Goal: Task Accomplishment & Management: Use online tool/utility

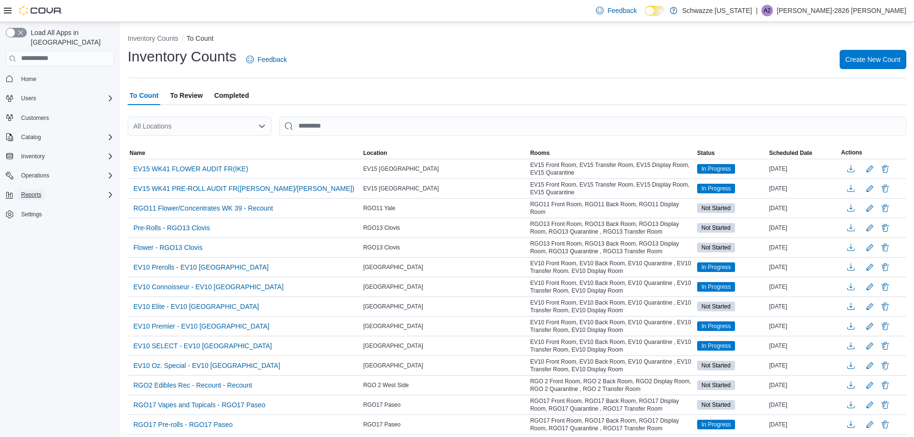
click at [29, 191] on span "Reports" at bounding box center [31, 195] width 20 height 8
click at [29, 258] on span "Reports" at bounding box center [27, 262] width 20 height 8
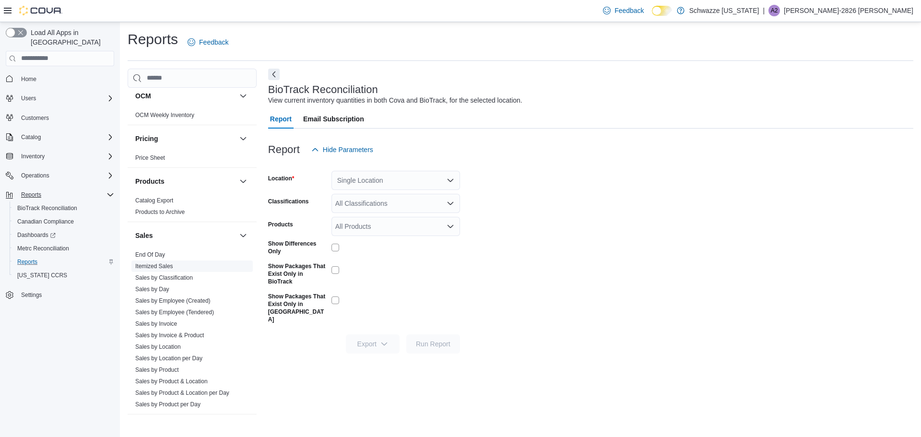
scroll to position [540, 0]
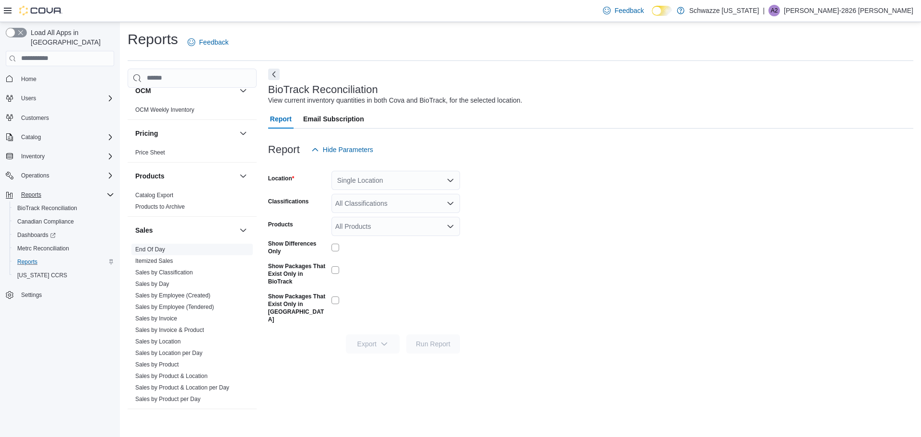
click at [152, 252] on link "End Of Day" at bounding box center [150, 249] width 30 height 7
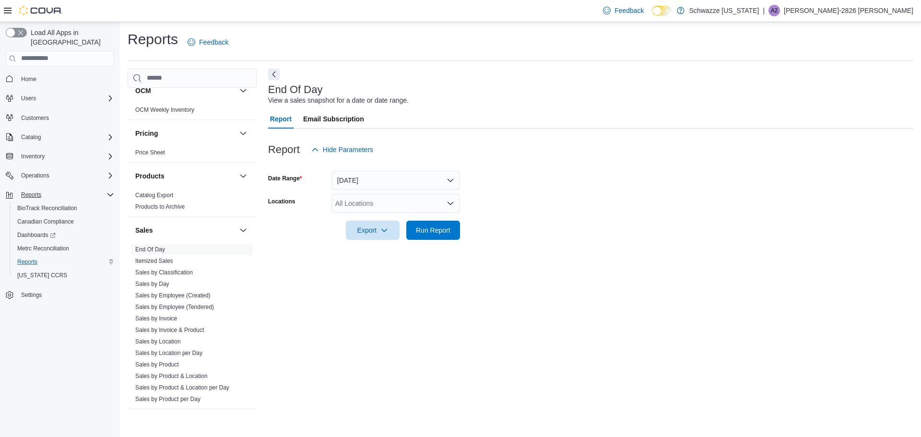
click at [377, 207] on div "All Locations" at bounding box center [396, 203] width 129 height 19
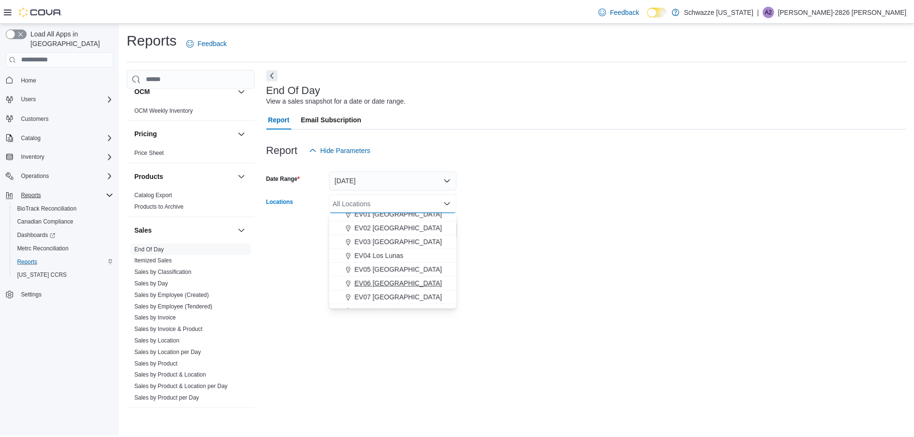
scroll to position [36, 0]
click at [415, 281] on span "EV06 [GEOGRAPHIC_DATA]" at bounding box center [401, 281] width 88 height 10
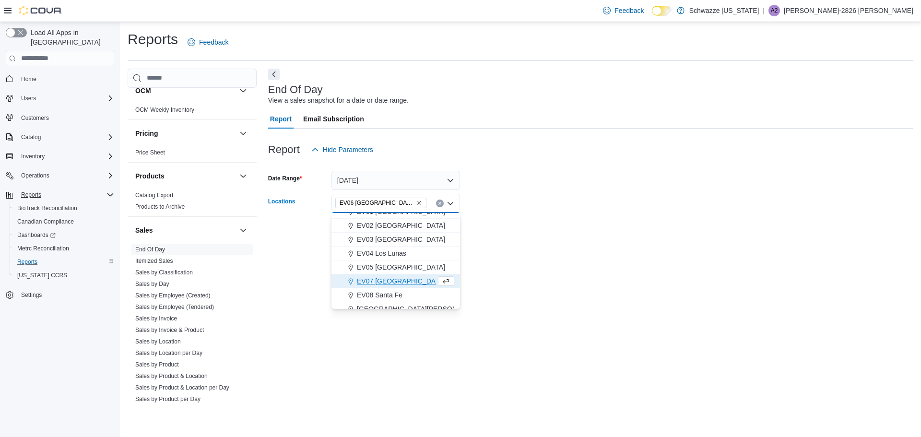
click at [531, 238] on form "Date Range [DATE] Locations [GEOGRAPHIC_DATA] [GEOGRAPHIC_DATA] [GEOGRAPHIC_DAT…" at bounding box center [590, 199] width 645 height 81
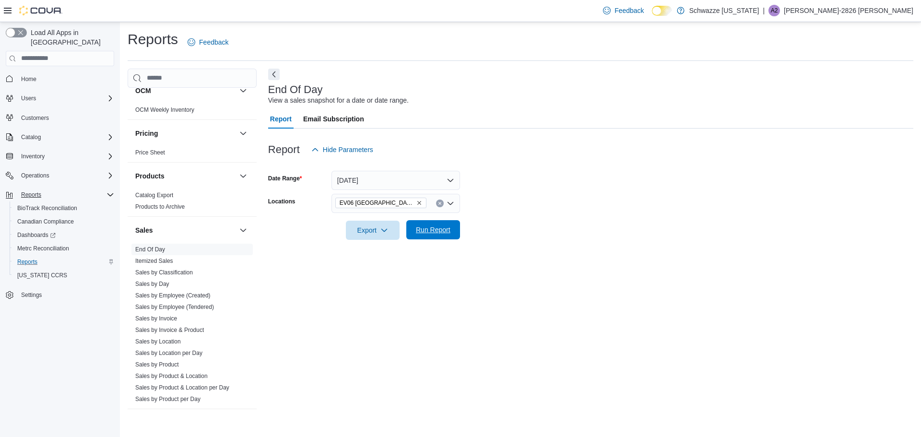
click at [445, 228] on span "Run Report" at bounding box center [433, 230] width 35 height 10
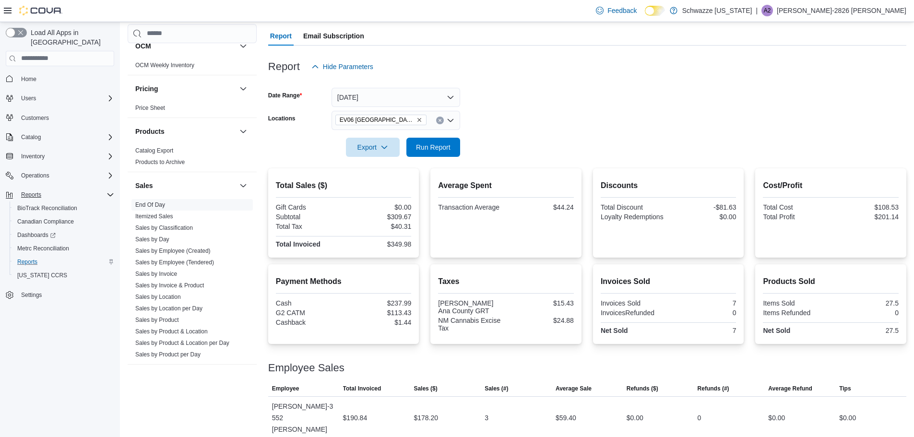
scroll to position [90, 0]
